Goal: Task Accomplishment & Management: Manage account settings

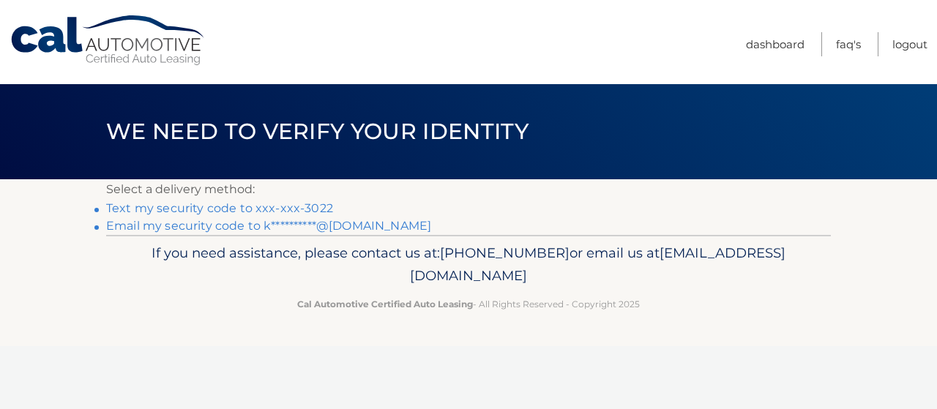
click at [223, 206] on link "Text my security code to xxx-xxx-3022" at bounding box center [219, 208] width 227 height 14
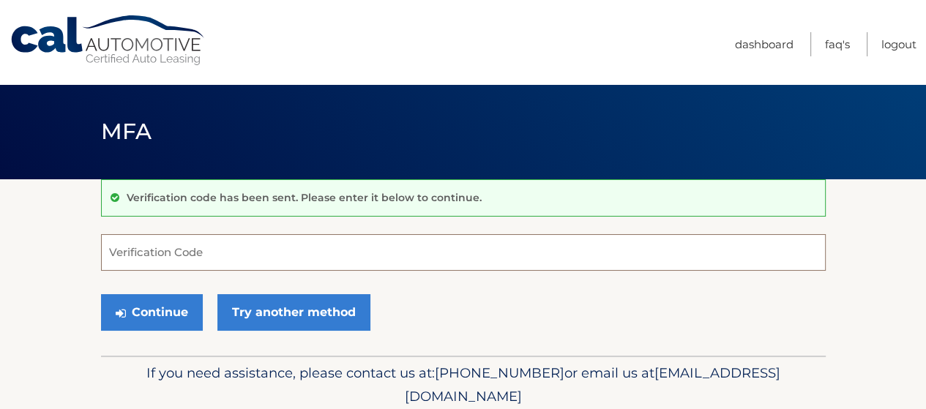
click at [161, 247] on input "Verification Code" at bounding box center [463, 252] width 725 height 37
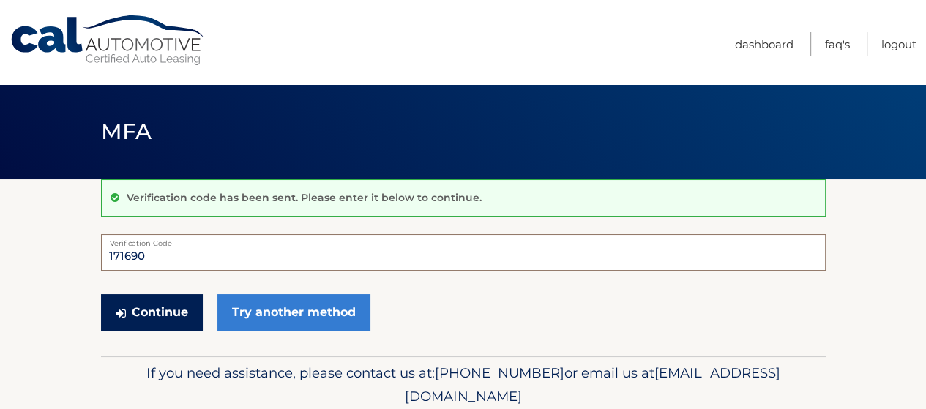
type input "171690"
click at [158, 301] on button "Continue" at bounding box center [152, 312] width 102 height 37
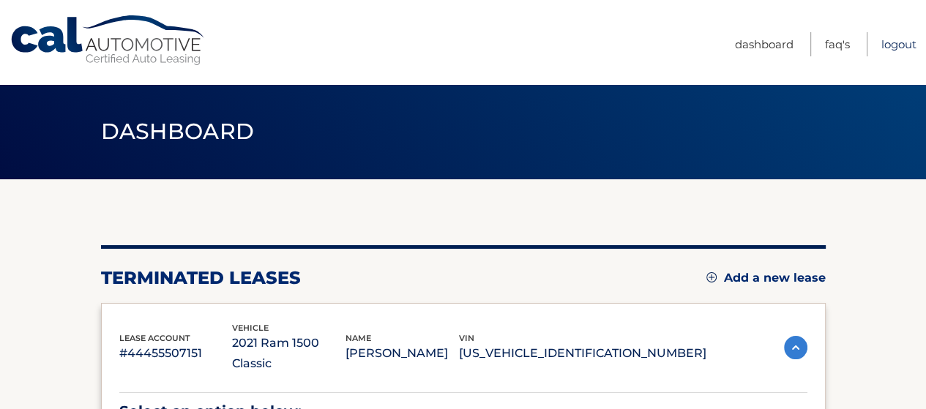
click at [899, 46] on link "Logout" at bounding box center [899, 44] width 35 height 24
